Goal: Task Accomplishment & Management: Use online tool/utility

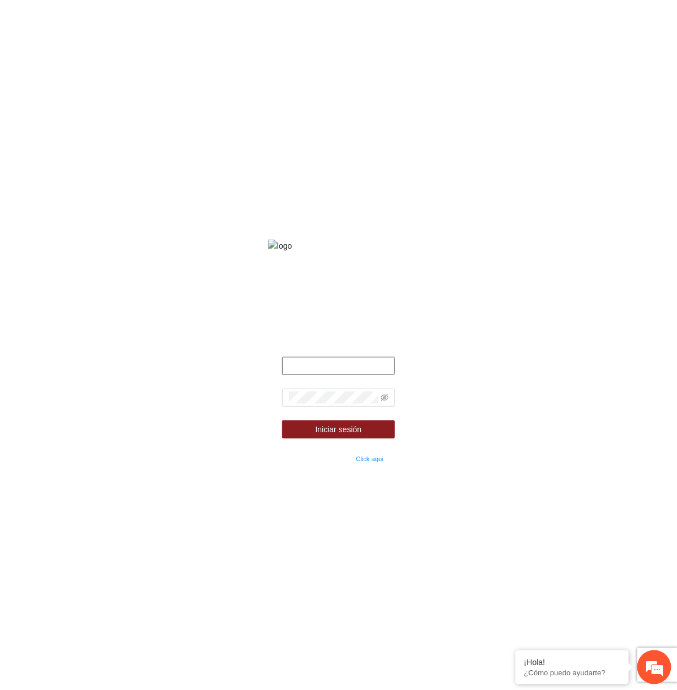
click at [385, 375] on input "text" at bounding box center [338, 366] width 113 height 18
type input "**********"
click at [385, 402] on icon "eye-invisible" at bounding box center [385, 398] width 8 height 8
click at [282, 420] on button "Iniciar sesión" at bounding box center [338, 429] width 113 height 18
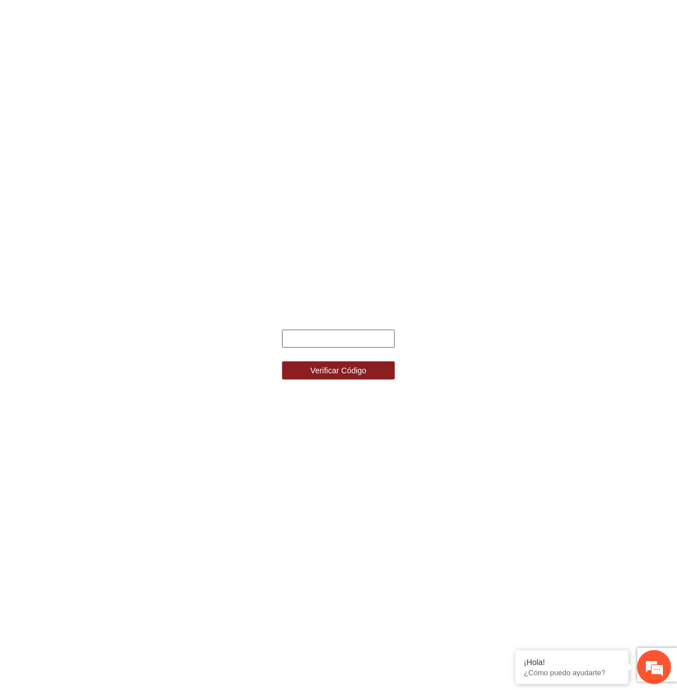
click at [308, 336] on input "text" at bounding box center [338, 339] width 113 height 18
type input "******"
click at [282, 361] on button "Verificar Código" at bounding box center [338, 370] width 113 height 18
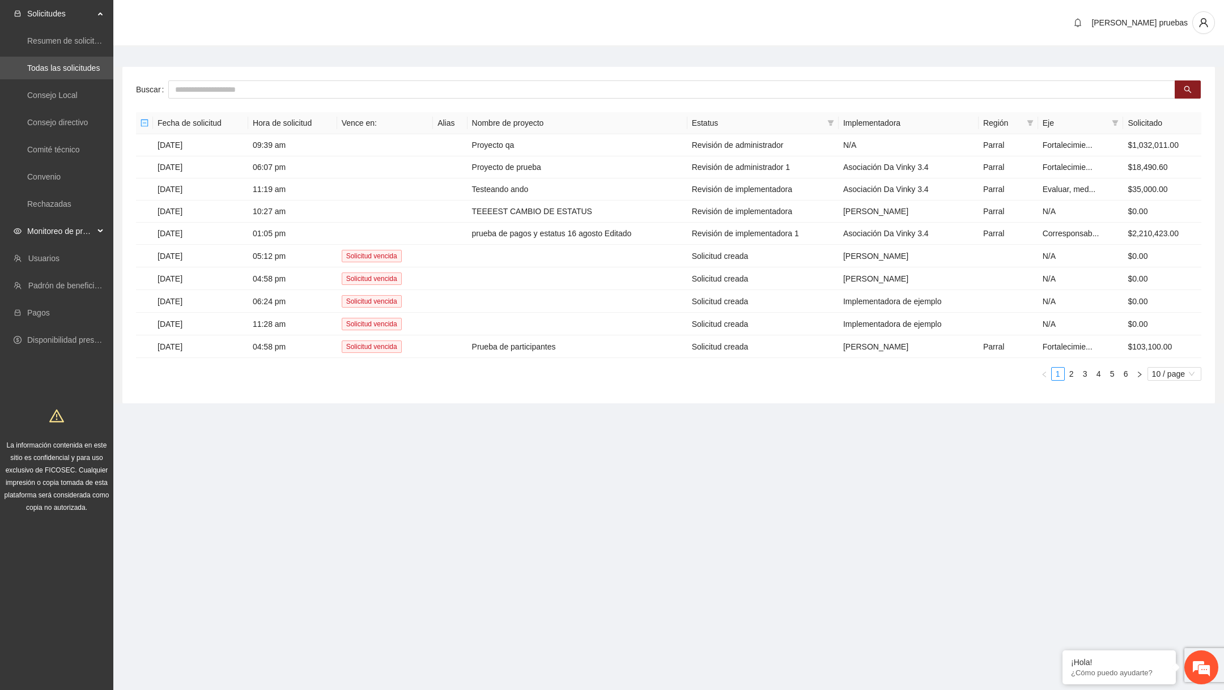
click at [73, 241] on span "Monitoreo de proyectos" at bounding box center [60, 231] width 67 height 23
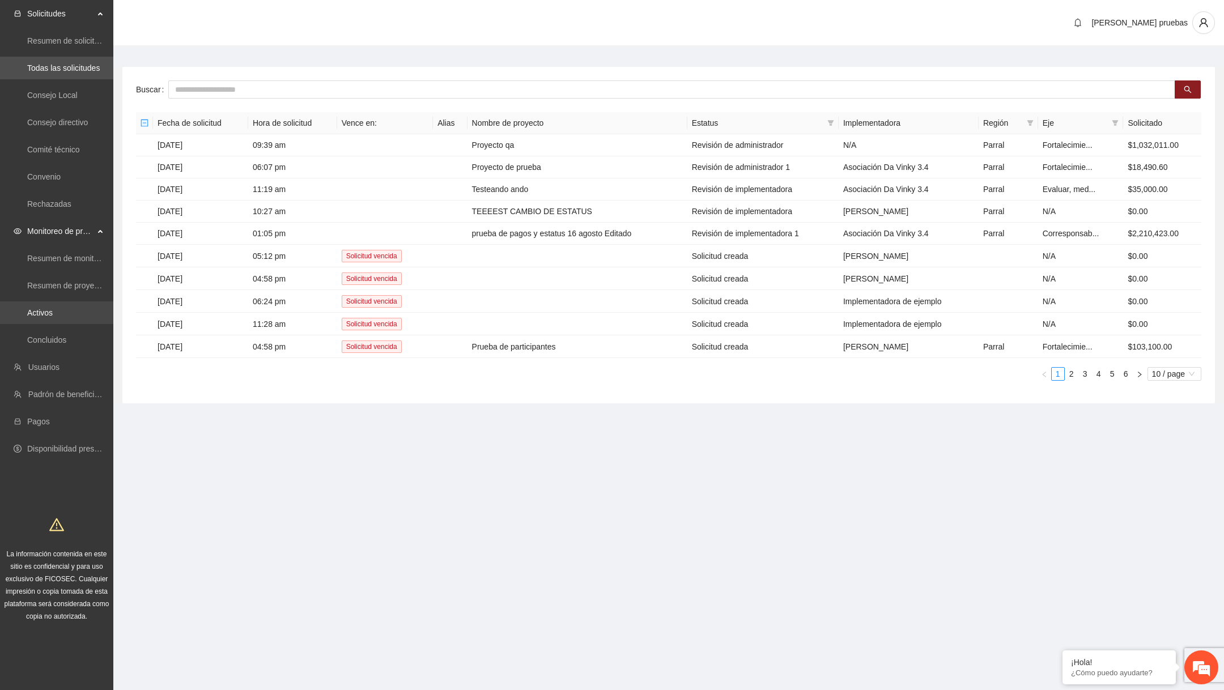
click at [49, 310] on link "Activos" at bounding box center [39, 312] width 25 height 9
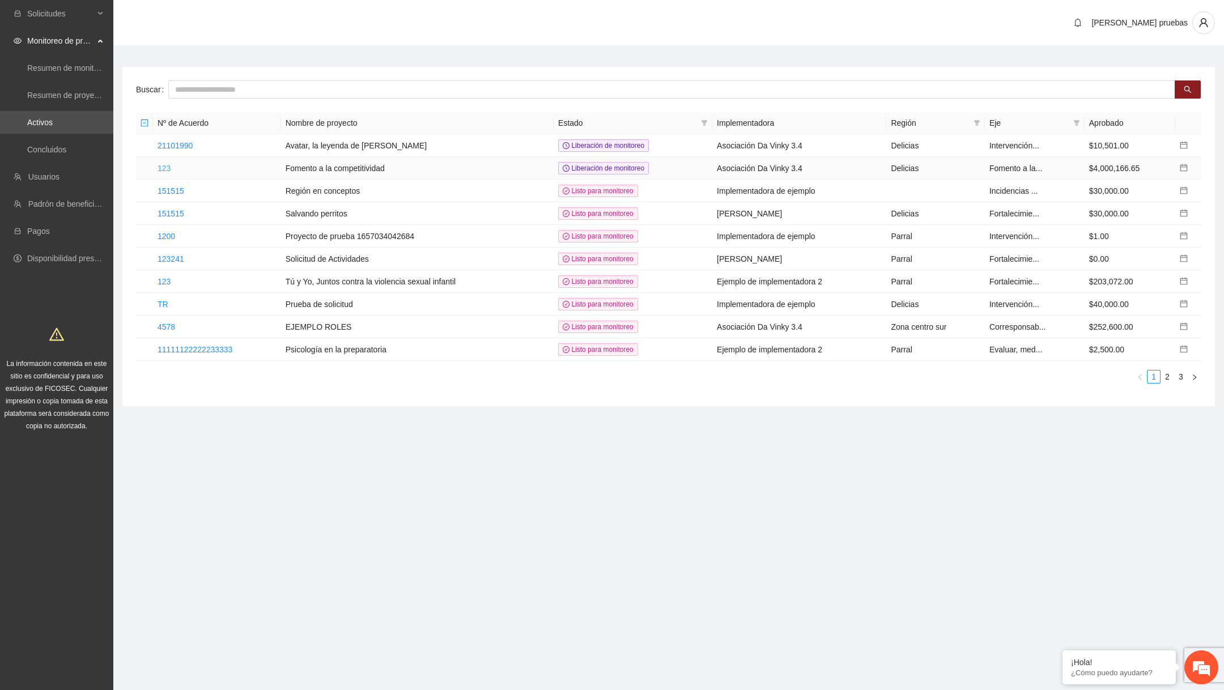
click at [165, 168] on link "123" at bounding box center [163, 168] width 13 height 9
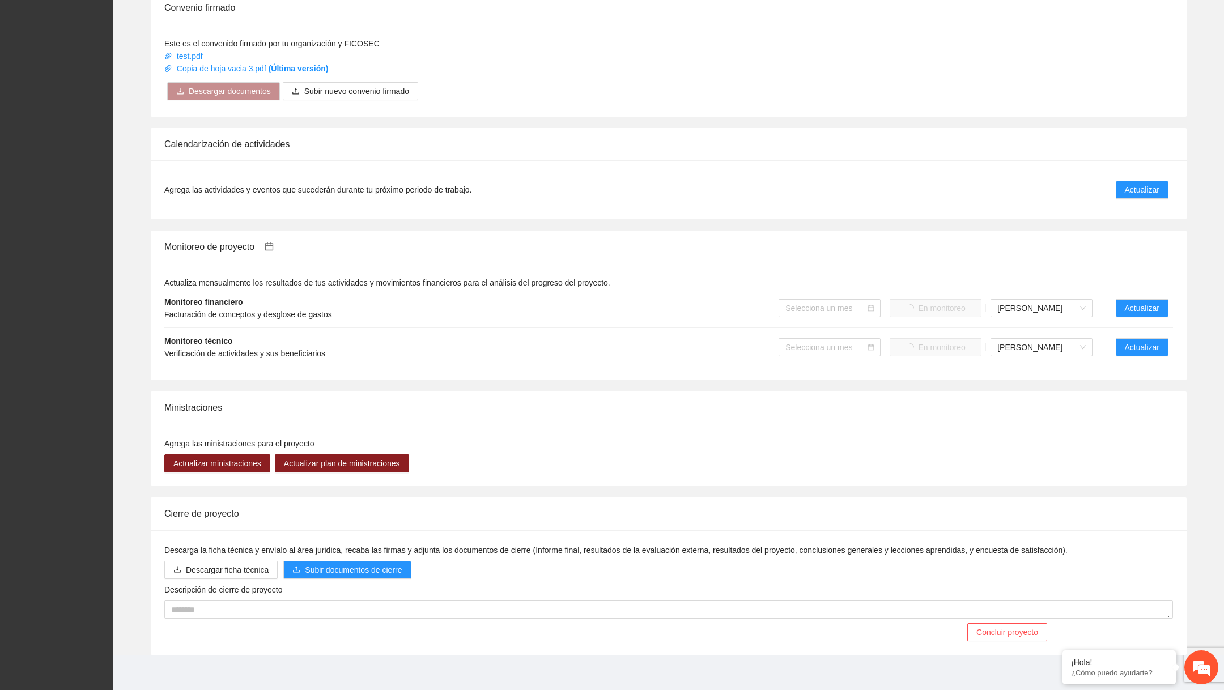
scroll to position [582, 0]
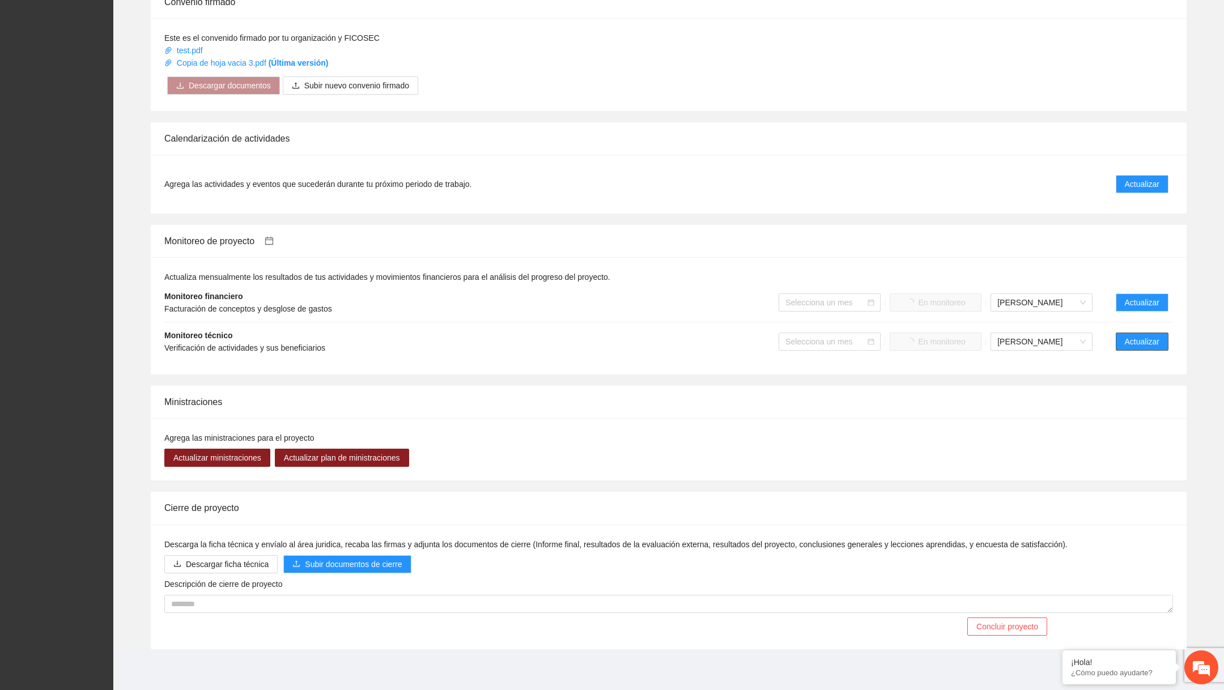
click at [676, 346] on span "Actualizar" at bounding box center [1141, 341] width 35 height 12
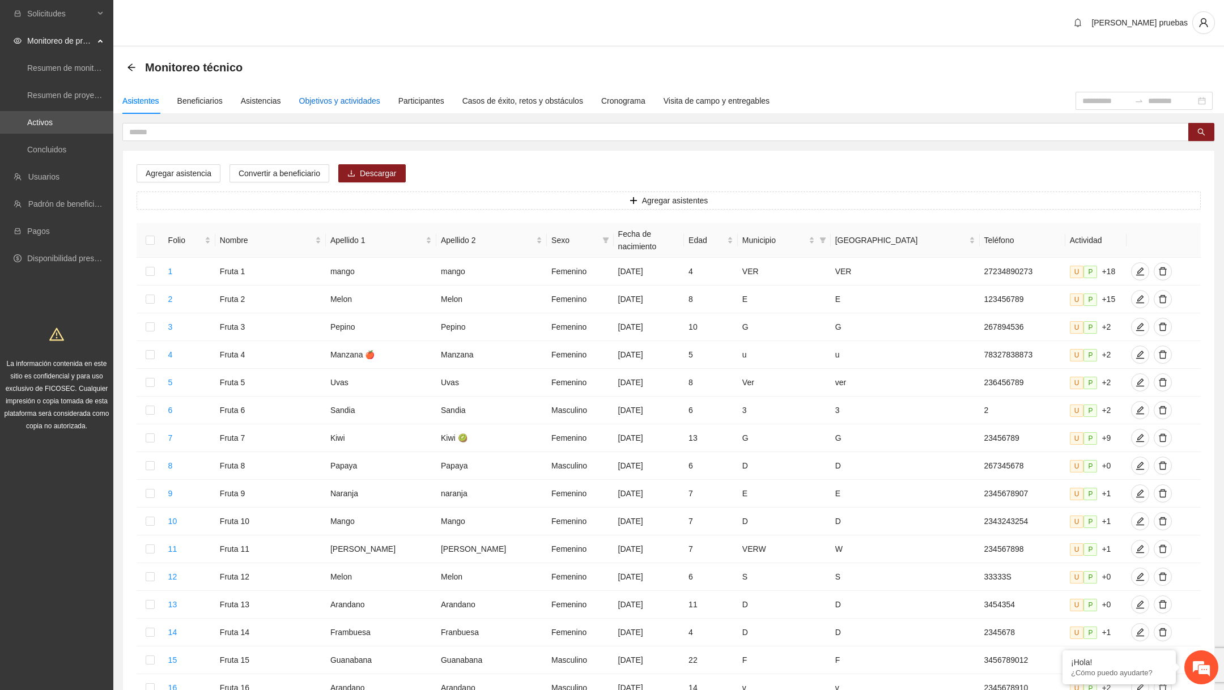
click at [332, 100] on div "Objetivos y actividades" at bounding box center [339, 101] width 81 height 12
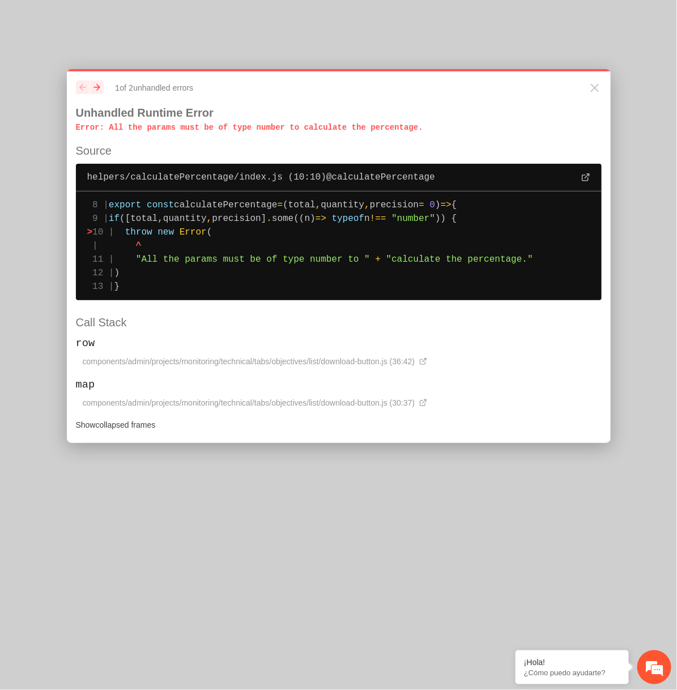
drag, startPoint x: 106, startPoint y: 126, endPoint x: 406, endPoint y: 138, distance: 300.5
click at [406, 138] on div "previous next 1 of 2 unhandled error s Unhandled Runtime Error Error : All the …" at bounding box center [339, 256] width 544 height 374
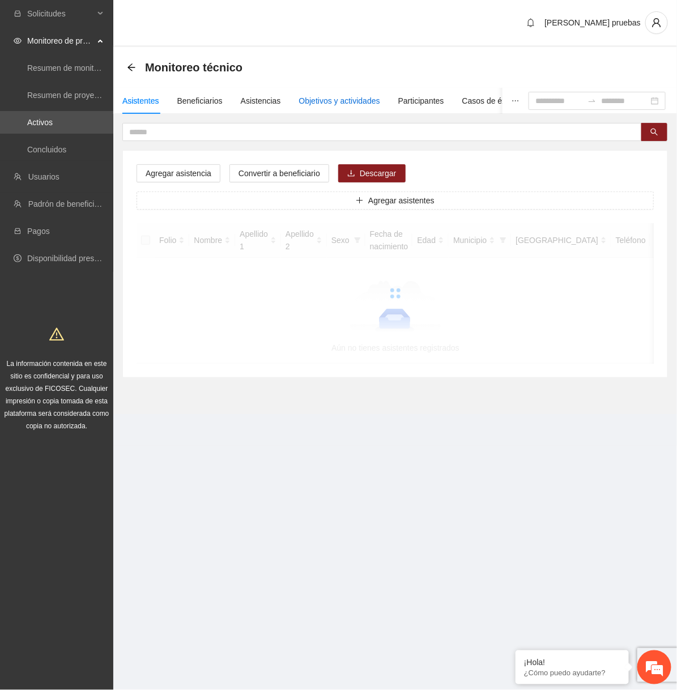
click at [356, 103] on div "Objetivos y actividades" at bounding box center [339, 101] width 81 height 12
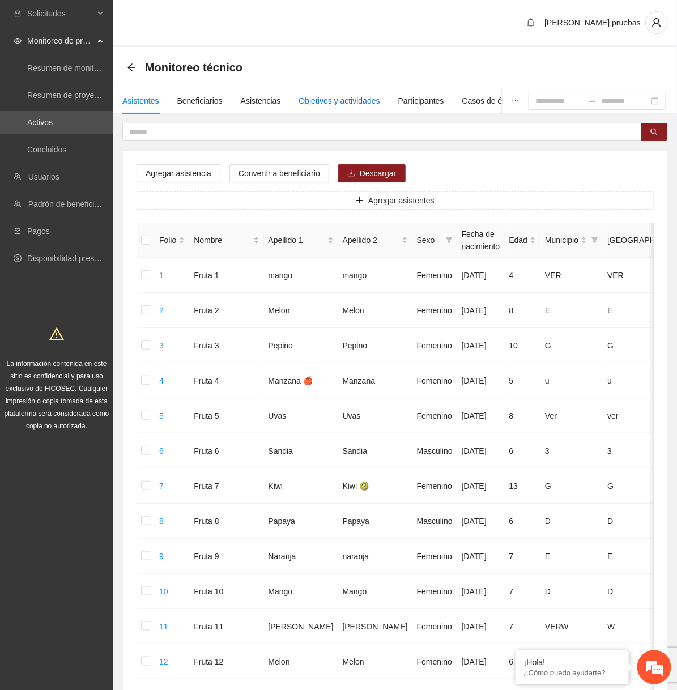
click at [365, 100] on div "Objetivos y actividades" at bounding box center [339, 101] width 81 height 12
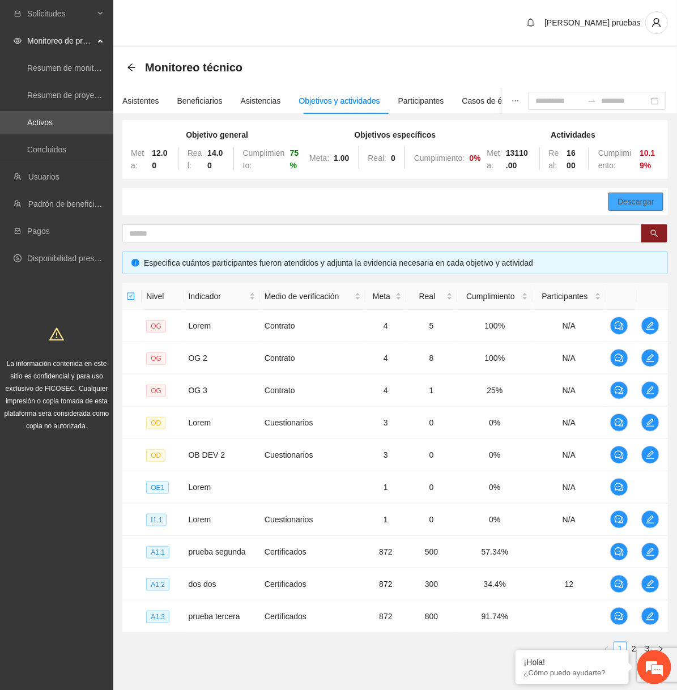
click at [631, 207] on span "Descargar" at bounding box center [635, 201] width 37 height 12
click at [495, 548] on td "57.34%" at bounding box center [495, 552] width 76 height 32
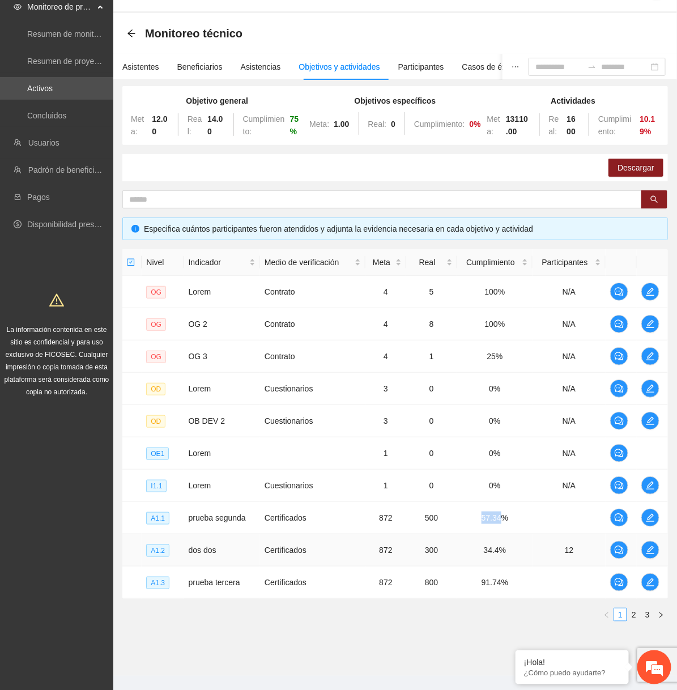
scroll to position [49, 0]
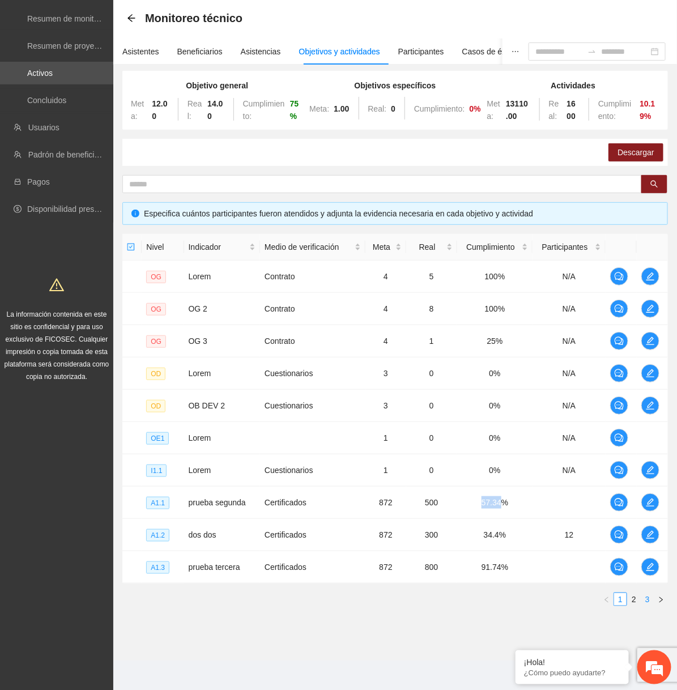
click at [646, 594] on link "3" at bounding box center [647, 599] width 12 height 12
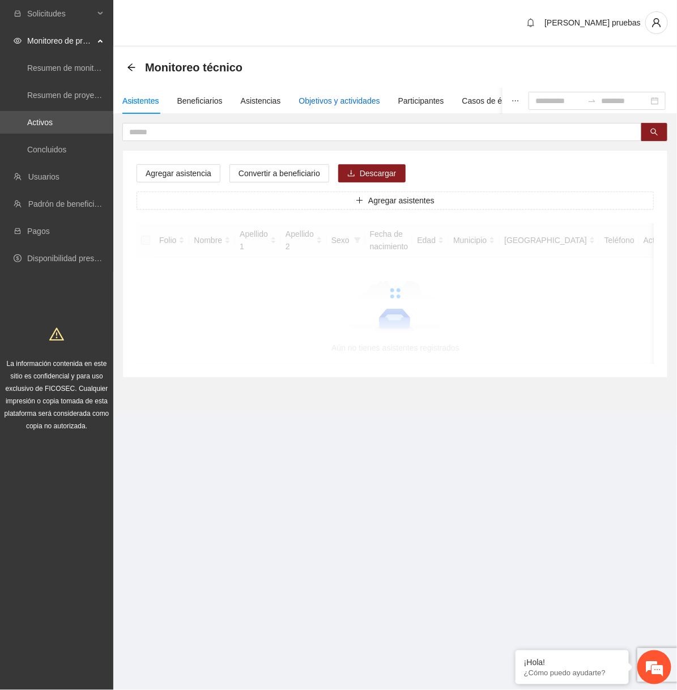
click at [356, 97] on div "Objetivos y actividades" at bounding box center [339, 101] width 81 height 12
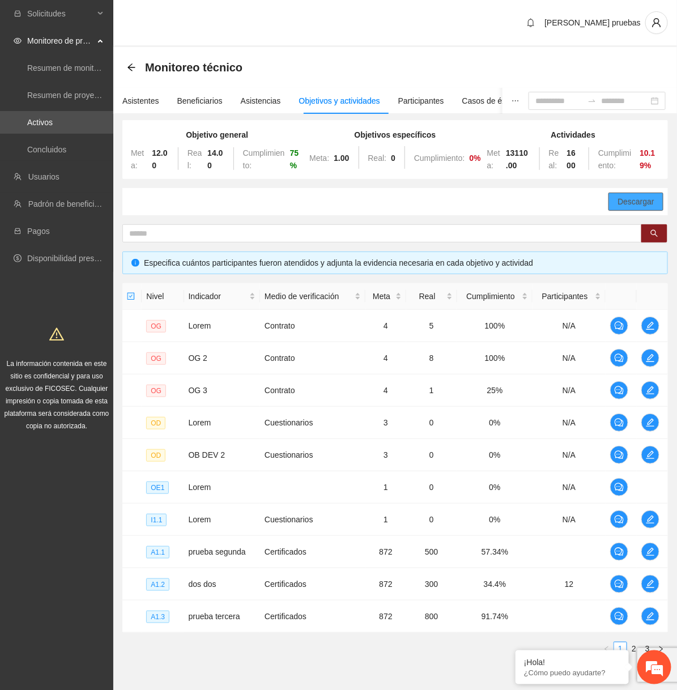
click at [630, 202] on span "Descargar" at bounding box center [635, 201] width 37 height 12
